Goal: Navigation & Orientation: Find specific page/section

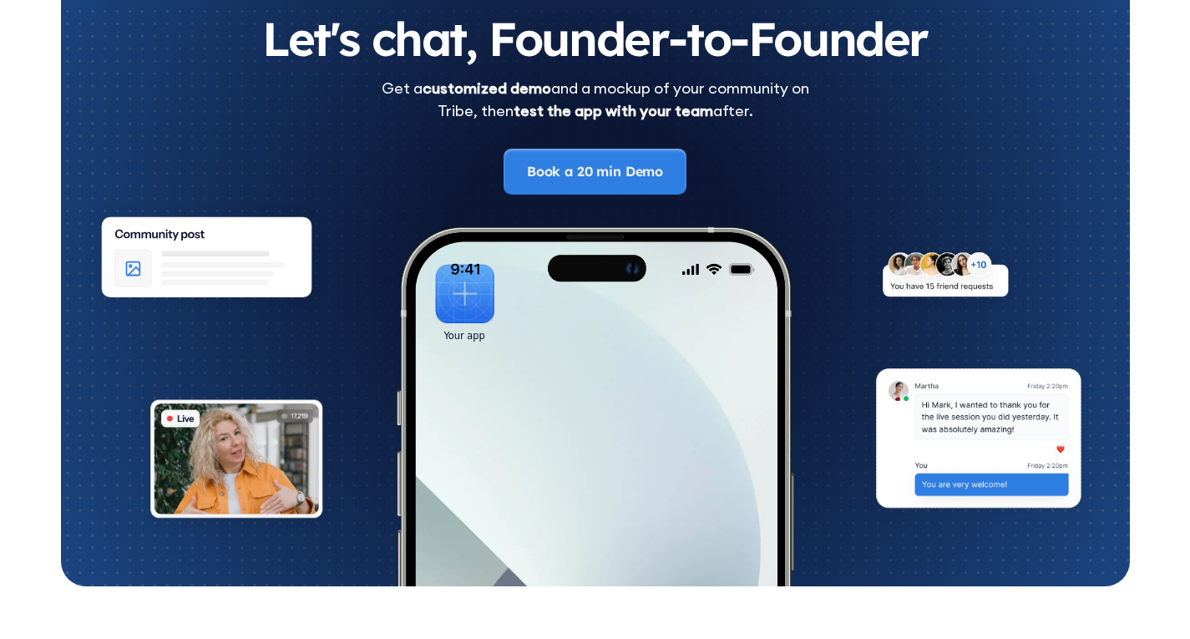
scroll to position [9302, 0]
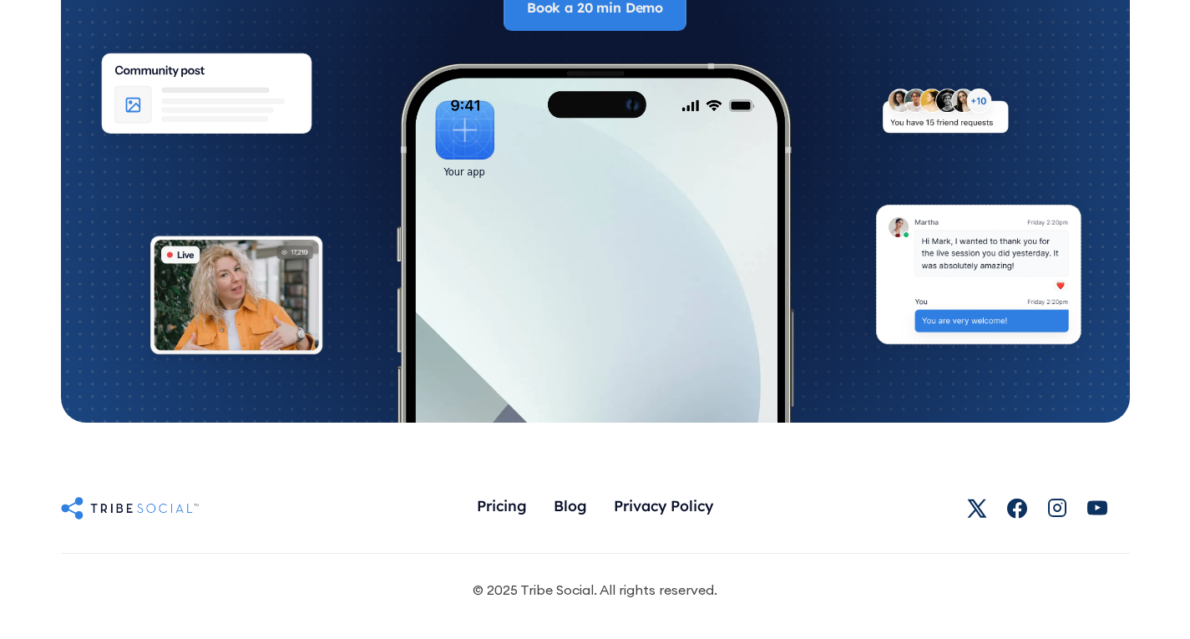
click at [580, 505] on div "Blog" at bounding box center [570, 505] width 33 height 18
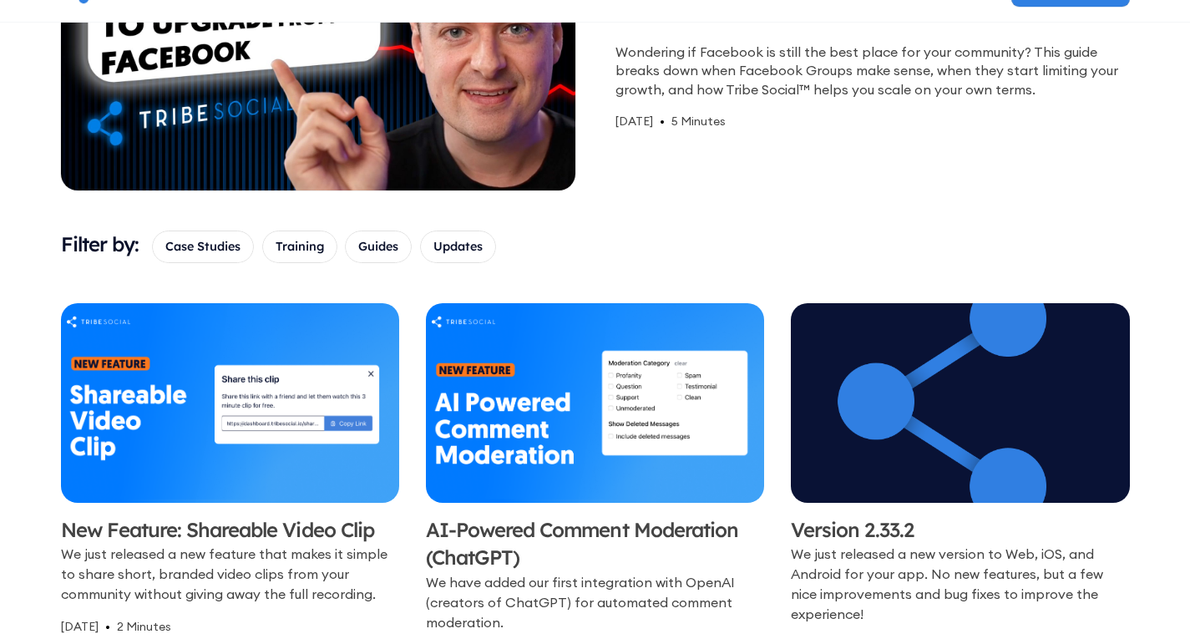
scroll to position [247, 0]
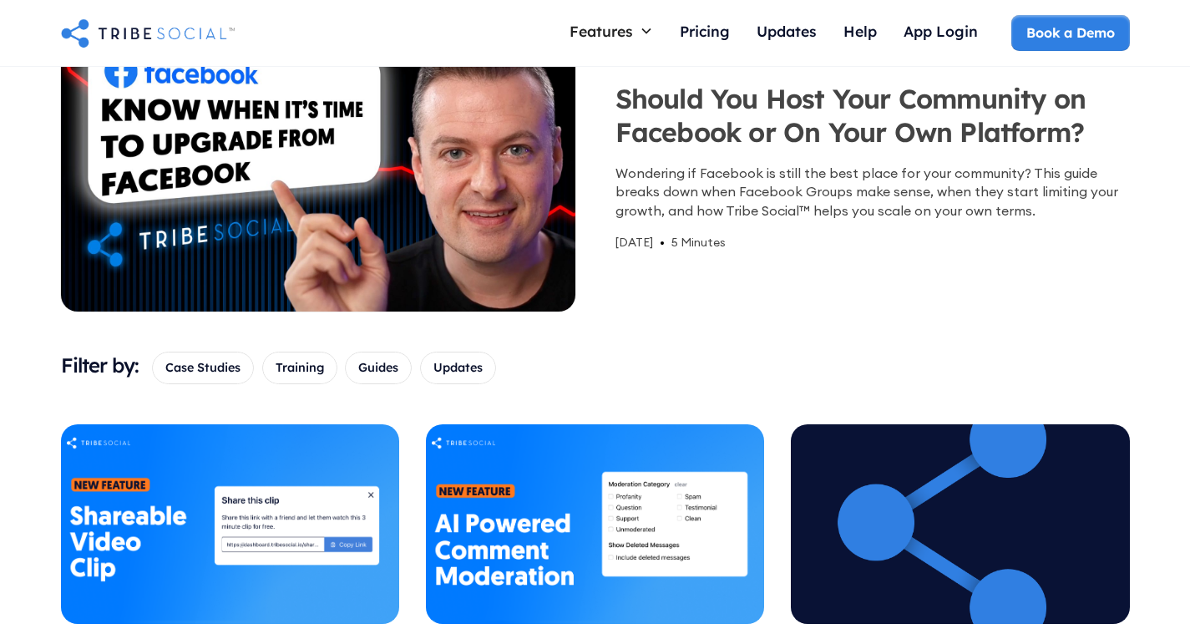
drag, startPoint x: 1195, startPoint y: 141, endPoint x: 1170, endPoint y: 189, distance: 53.8
click at [1170, 189] on html "Features Courses Guide members with step-by-step teaching Live Call Launch call…" at bounding box center [595, 72] width 1190 height 639
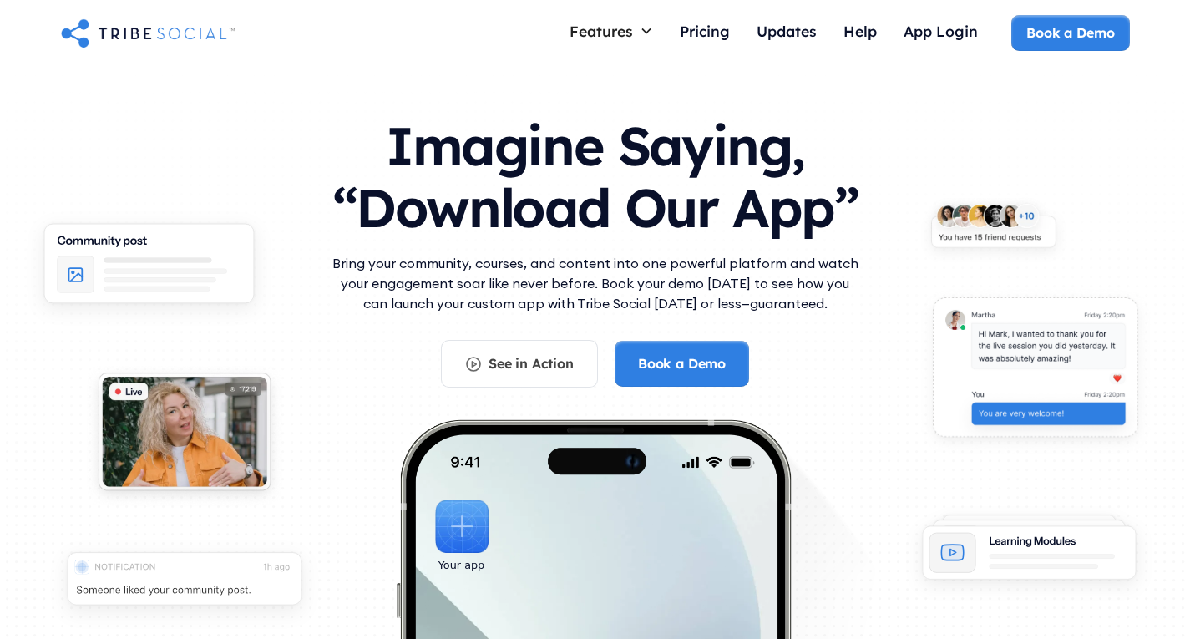
scroll to position [8533, 0]
